Goal: Transaction & Acquisition: Purchase product/service

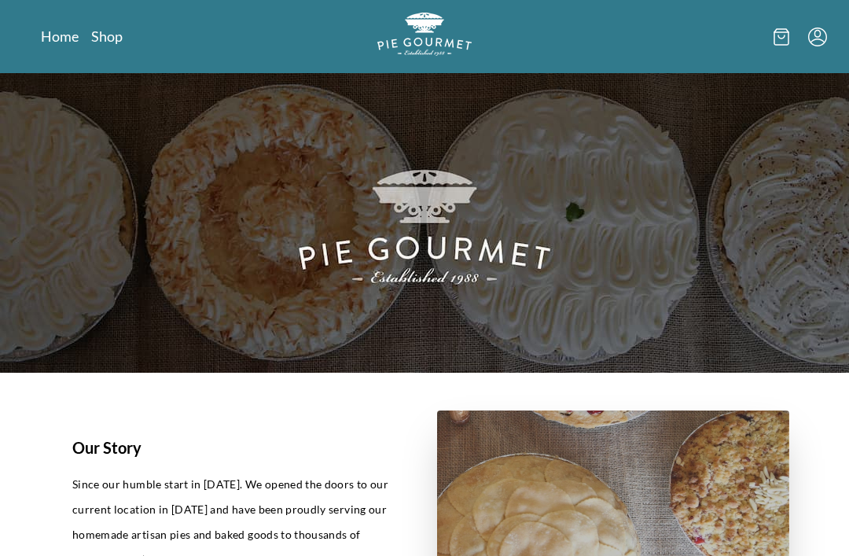
click at [109, 39] on link "Shop" at bounding box center [106, 36] width 31 height 19
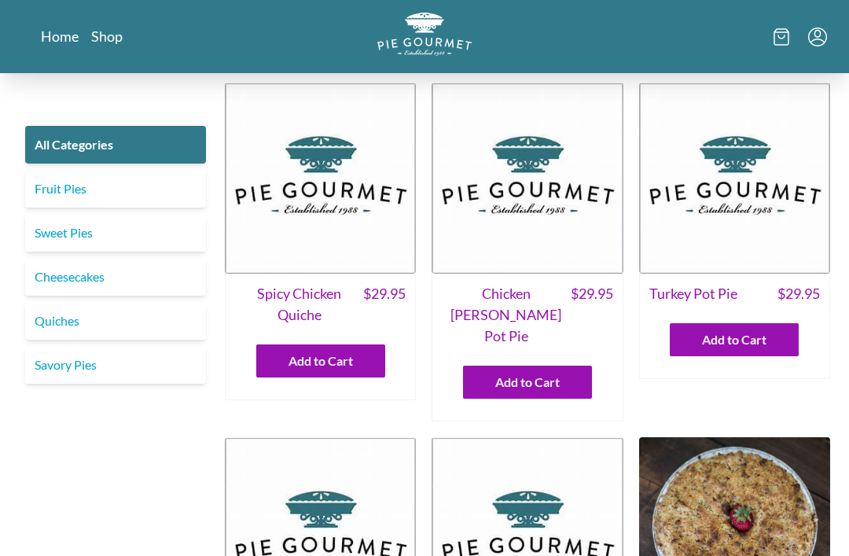
click at [62, 189] on link "Fruit Pies" at bounding box center [115, 189] width 181 height 38
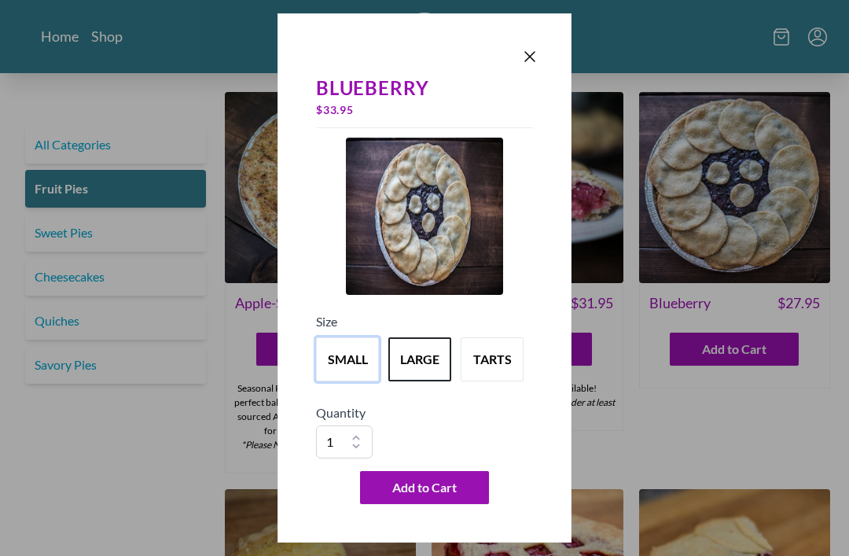
click at [357, 364] on button "small" at bounding box center [347, 359] width 63 height 44
click at [427, 365] on button "large" at bounding box center [420, 359] width 63 height 44
click at [798, 468] on div "Blueberry $ 33.95 Size small large tarts Quantity 1 2 3 4 5 6 7 8 9 10 Add to C…" at bounding box center [424, 278] width 849 height 556
click at [425, 484] on span "Add to Cart" at bounding box center [424, 487] width 64 height 19
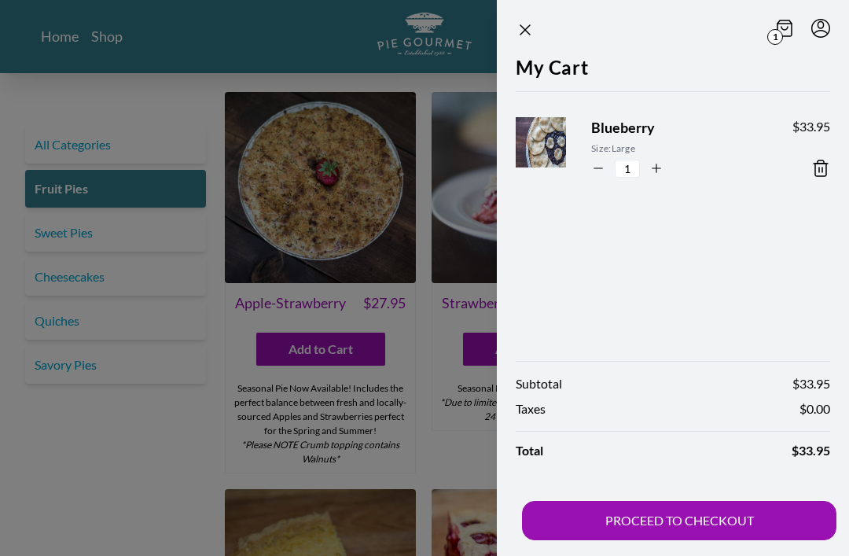
click at [52, 390] on div at bounding box center [424, 278] width 849 height 556
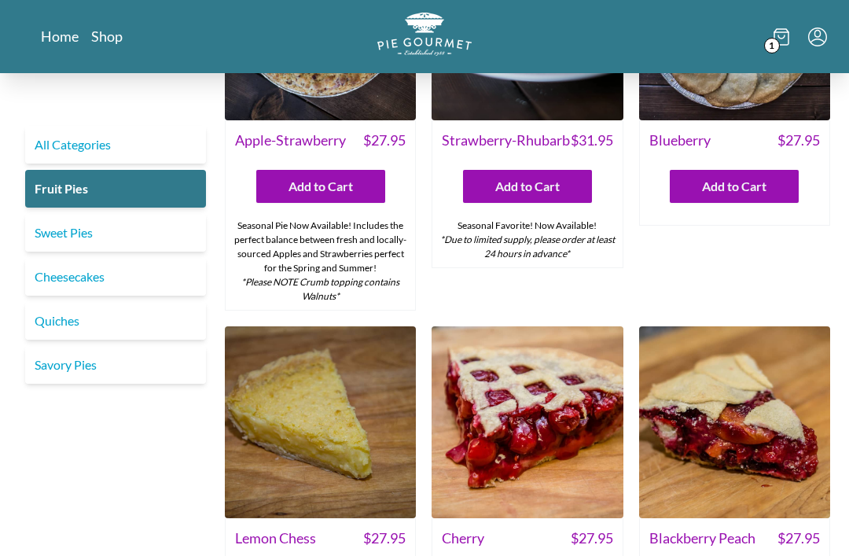
scroll to position [134, 0]
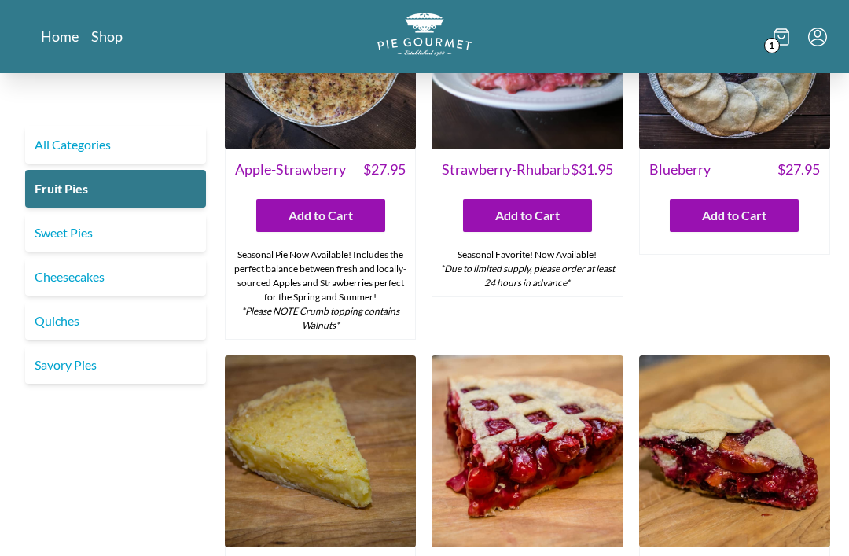
click at [60, 371] on link "Savory Pies" at bounding box center [115, 365] width 181 height 38
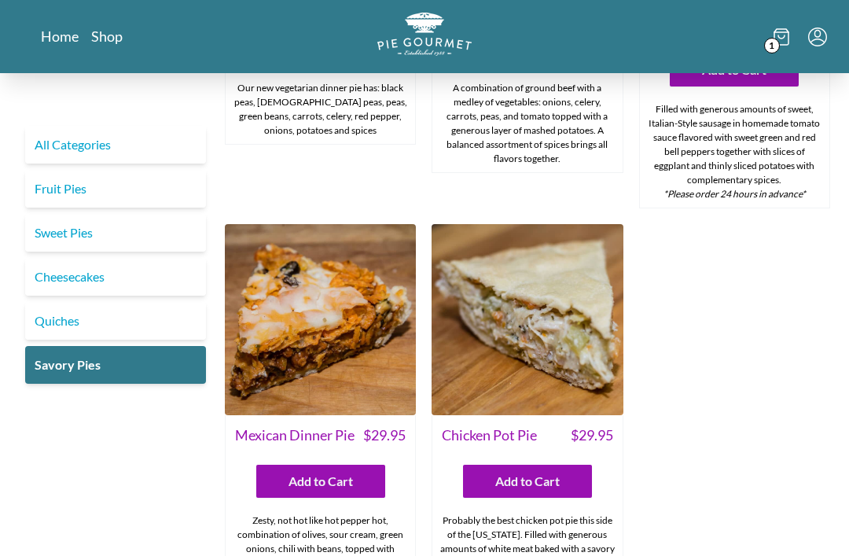
scroll to position [657, 0]
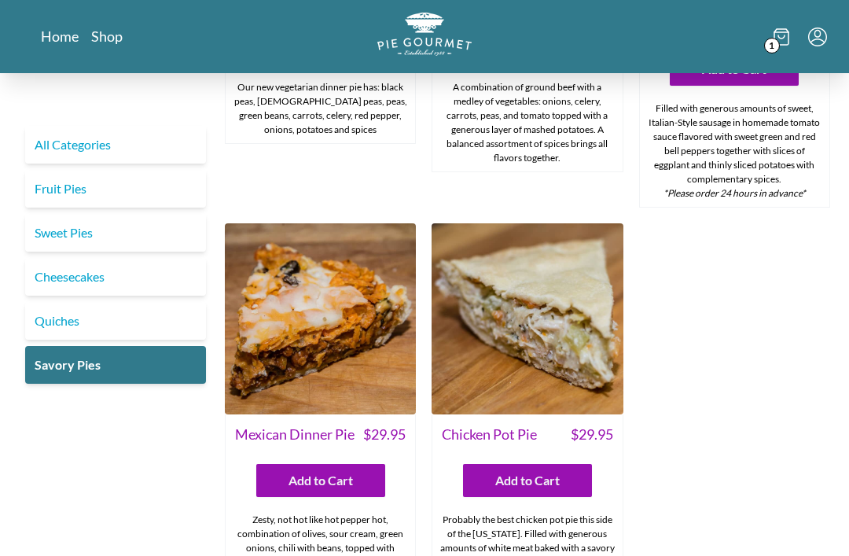
click at [50, 320] on link "Quiches" at bounding box center [115, 321] width 181 height 38
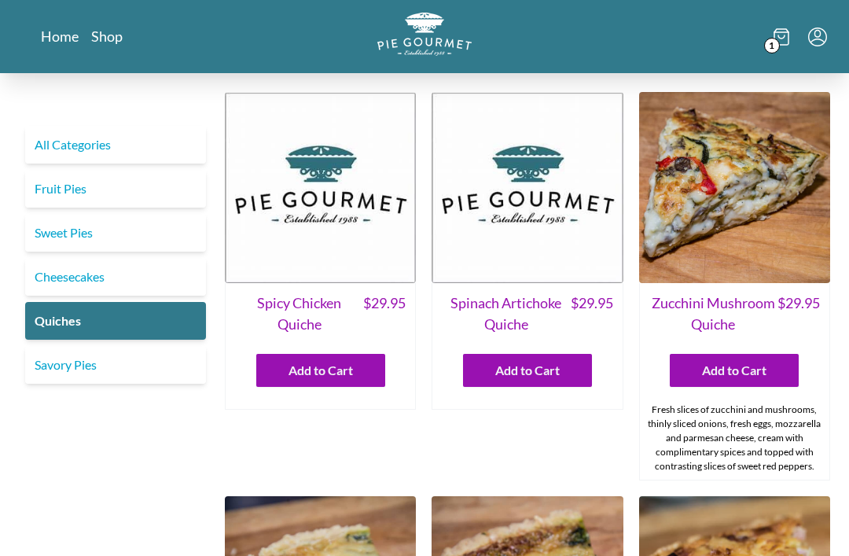
click at [51, 231] on link "Sweet Pies" at bounding box center [115, 233] width 181 height 38
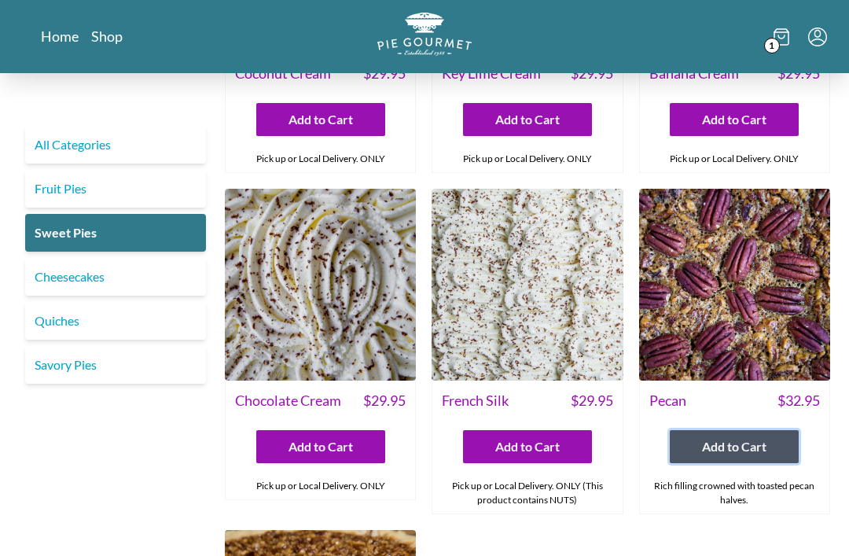
scroll to position [230, 0]
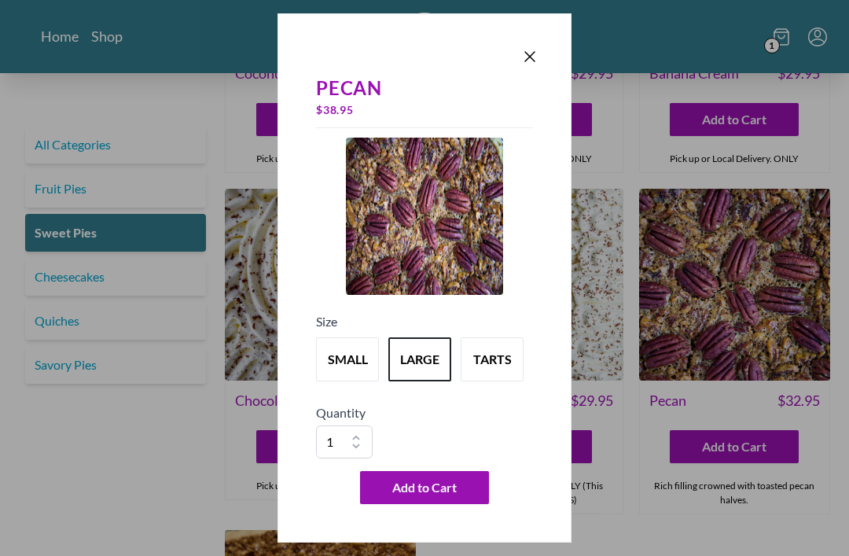
click at [705, 555] on div "Pecan $ 38.95 Size small large tarts Quantity 1 2 3 4 5 6 7 8 9 10 Add to Cart" at bounding box center [424, 278] width 849 height 556
click at [536, 49] on icon "Close panel" at bounding box center [530, 56] width 19 height 19
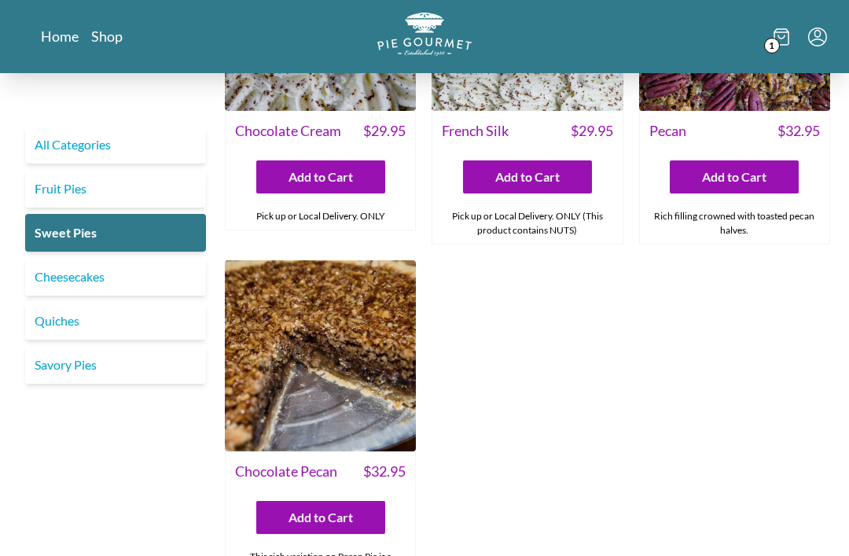
scroll to position [500, 0]
